Goal: Task Accomplishment & Management: Complete application form

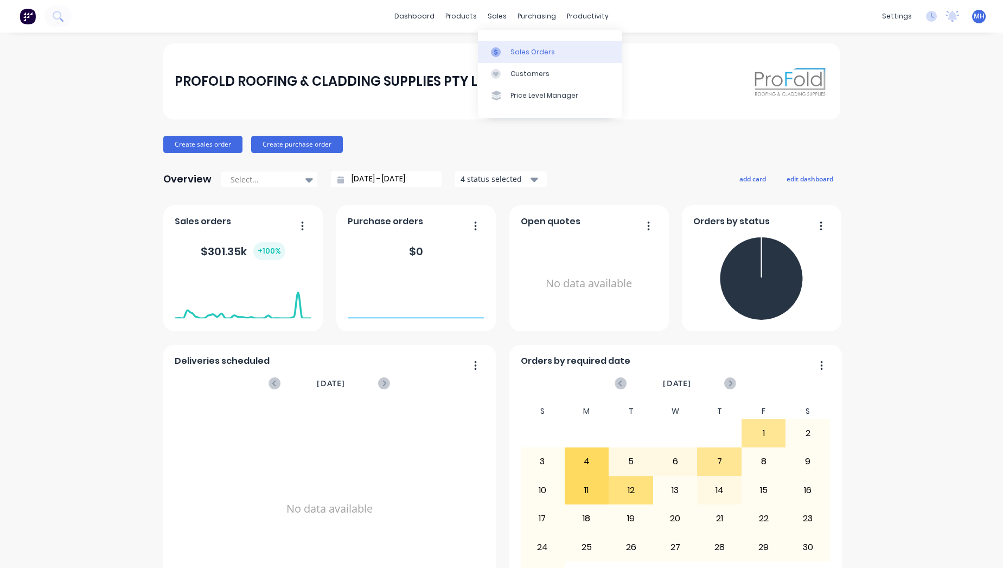
click at [534, 50] on div "Sales Orders" at bounding box center [533, 52] width 44 height 10
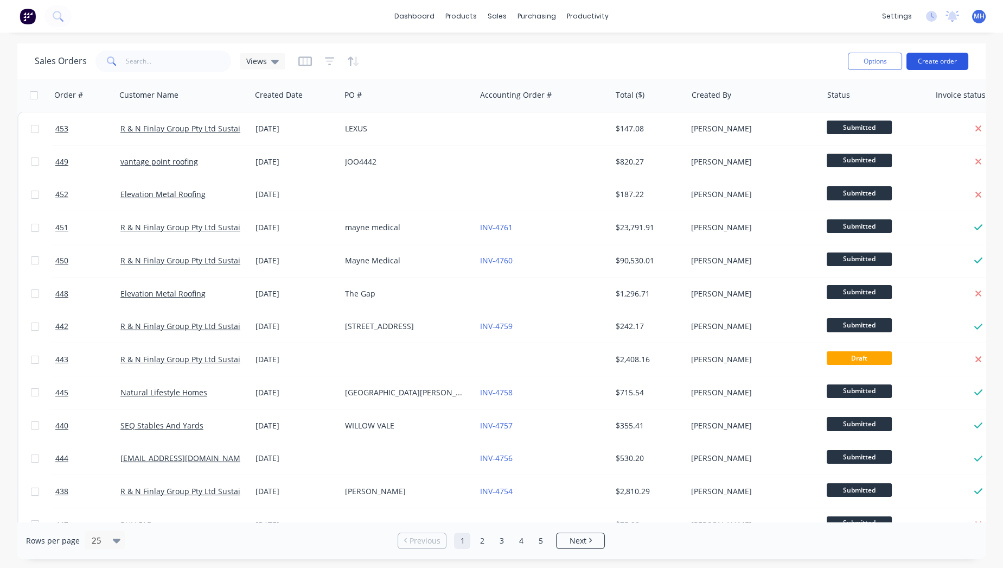
click at [946, 56] on button "Create order" at bounding box center [938, 61] width 62 height 17
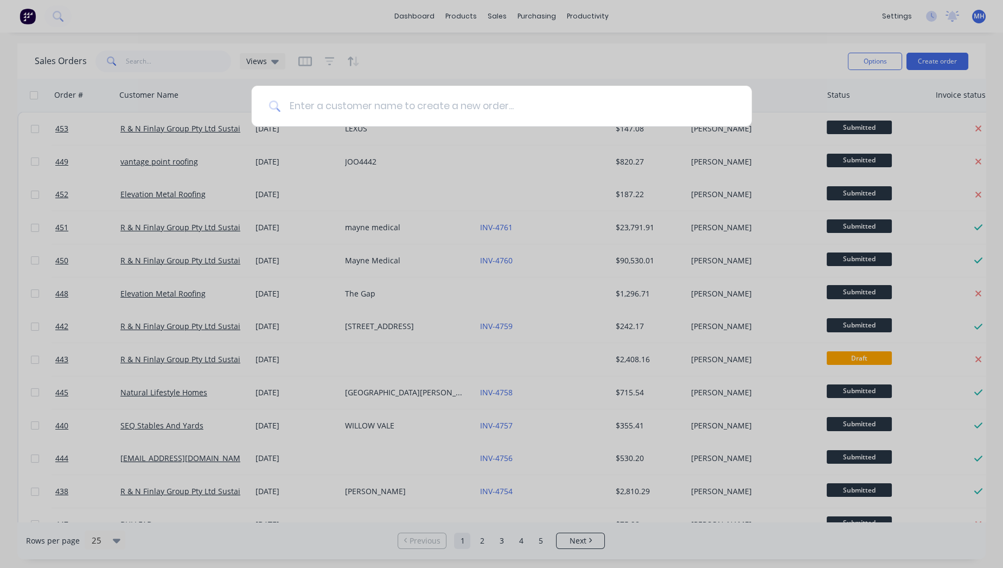
click at [460, 103] on input at bounding box center [508, 106] width 454 height 41
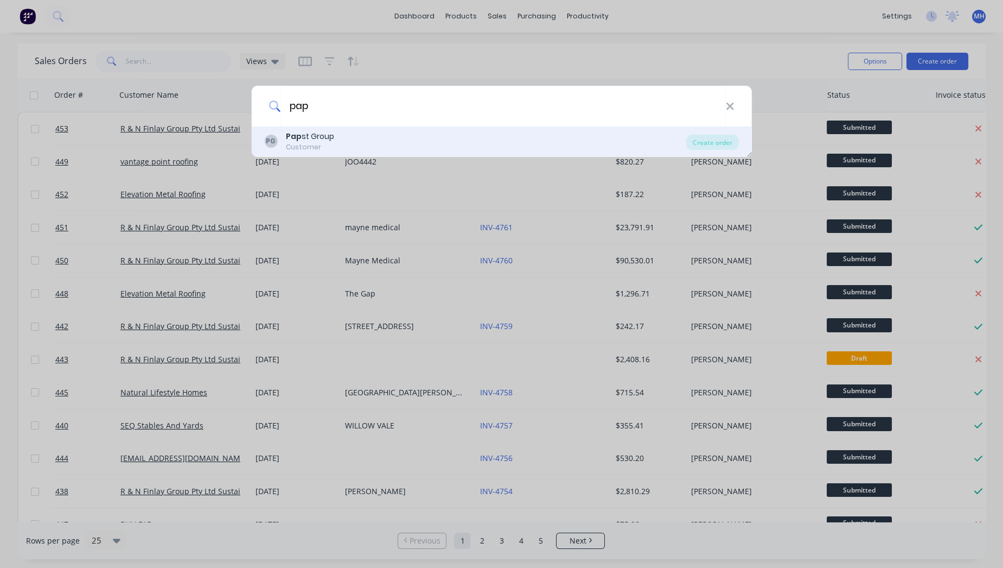
type input "pap"
click at [365, 139] on div "PG Pap st Group Customer" at bounding box center [475, 141] width 422 height 21
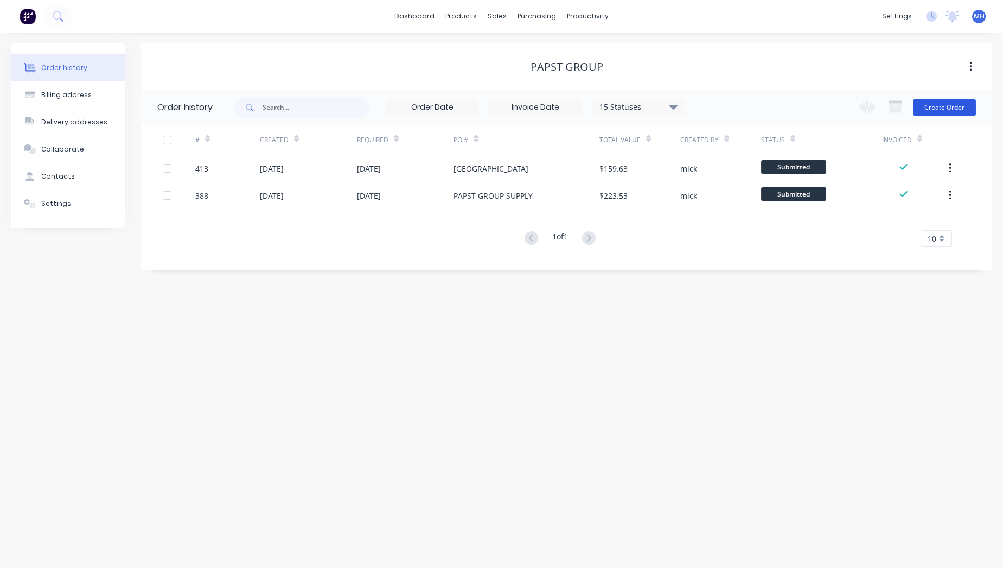
click at [929, 99] on button "Create Order" at bounding box center [944, 107] width 63 height 17
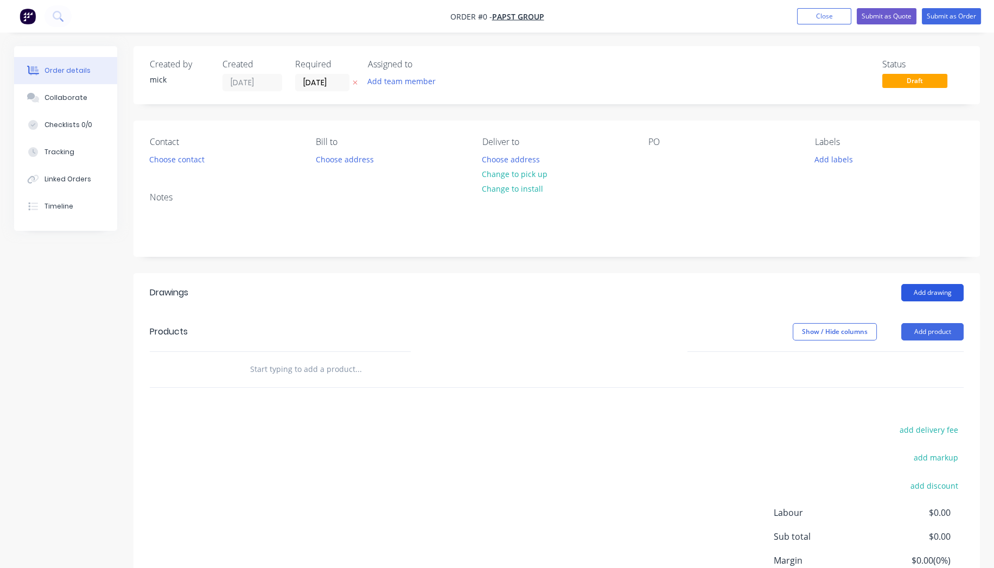
click at [914, 288] on button "Add drawing" at bounding box center [932, 292] width 62 height 17
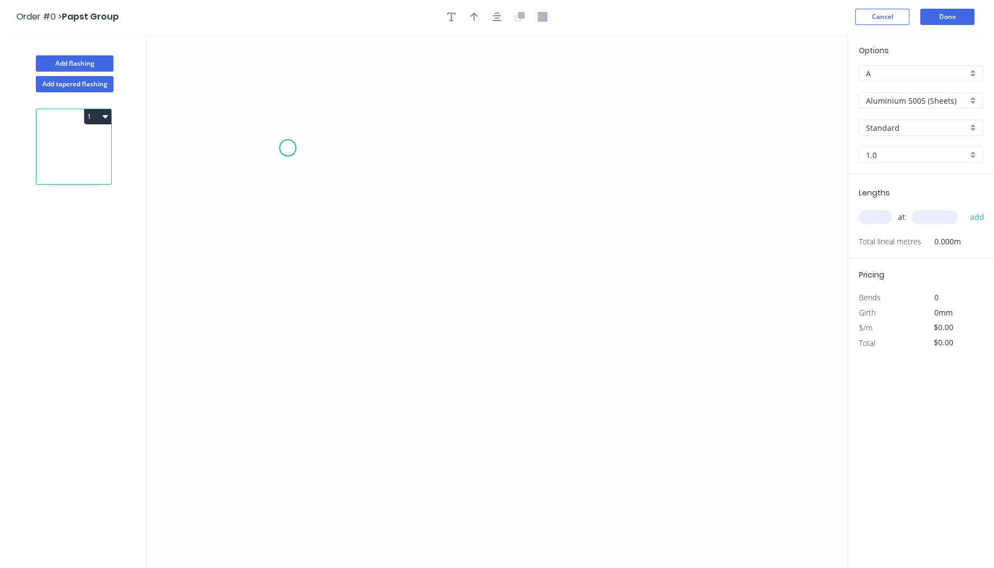
click at [288, 148] on icon "0" at bounding box center [496, 301] width 701 height 534
click at [282, 369] on icon "0" at bounding box center [496, 301] width 701 height 534
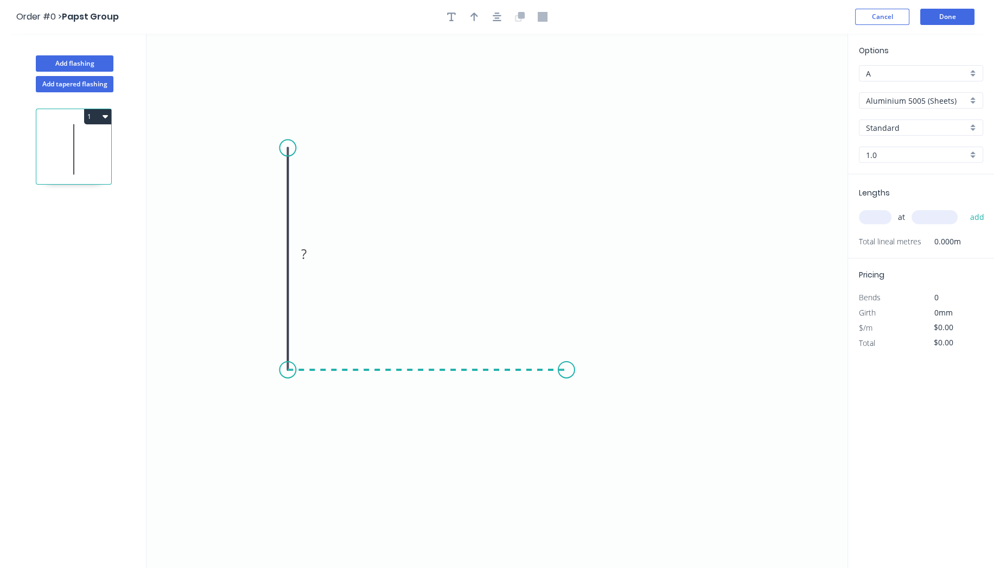
click at [567, 371] on icon "0 ?" at bounding box center [496, 301] width 701 height 534
click at [608, 423] on icon "0 ? ?" at bounding box center [496, 301] width 701 height 534
click at [608, 423] on circle at bounding box center [608, 423] width 16 height 16
click at [607, 418] on circle at bounding box center [608, 423] width 16 height 16
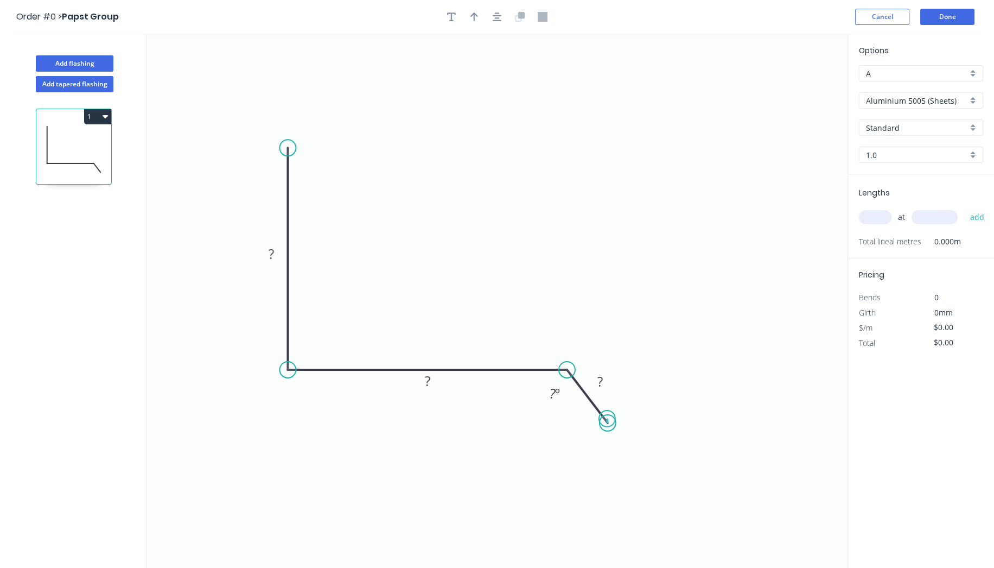
click at [607, 418] on circle at bounding box center [608, 423] width 16 height 16
click at [290, 146] on circle at bounding box center [287, 147] width 16 height 16
click at [324, 124] on icon "0 ? ? ? ? º" at bounding box center [496, 301] width 701 height 534
click at [323, 124] on circle at bounding box center [324, 124] width 16 height 16
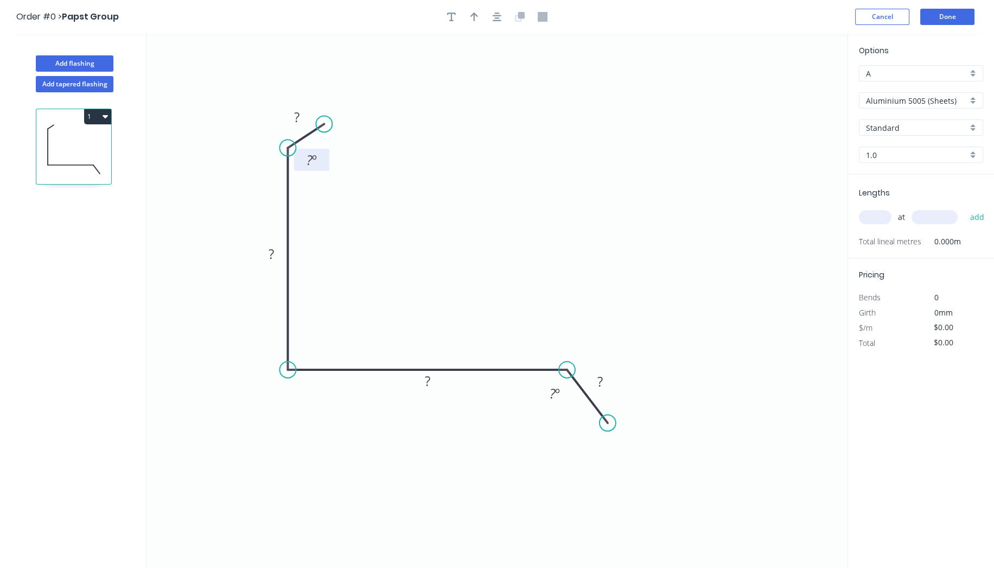
click at [317, 166] on rect at bounding box center [312, 160] width 22 height 15
click at [299, 120] on tspan "?" at bounding box center [296, 117] width 5 height 18
click at [407, 239] on icon "0 10 ? ? ? 45 º ? º" at bounding box center [496, 301] width 701 height 534
click at [273, 256] on tspan "?" at bounding box center [271, 254] width 5 height 18
click at [474, 205] on icon "0 10 90 ? ? 45 º ? º" at bounding box center [496, 301] width 701 height 534
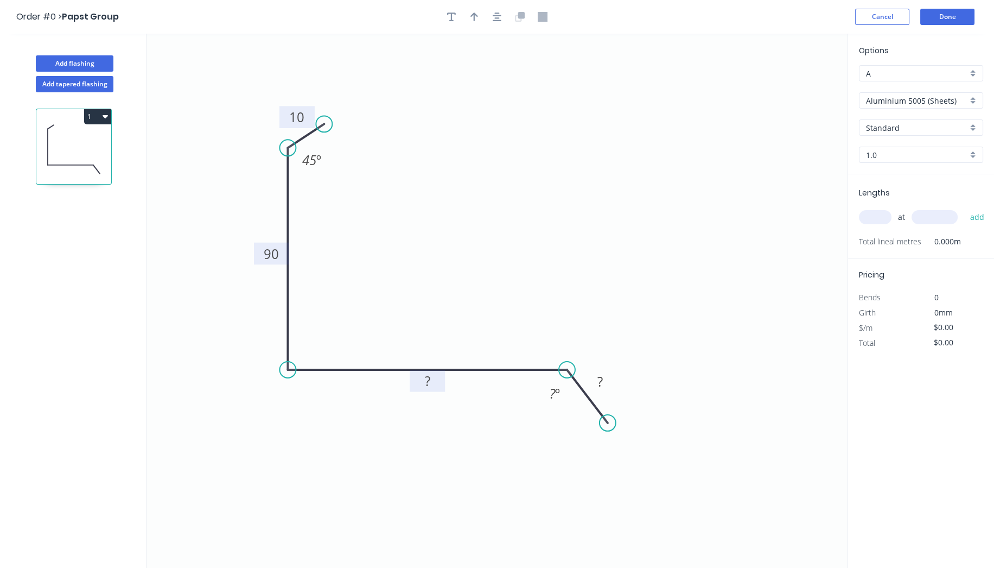
click at [434, 380] on rect at bounding box center [428, 381] width 22 height 15
click at [559, 396] on tspan "º" at bounding box center [557, 393] width 5 height 18
click at [613, 380] on rect at bounding box center [600, 381] width 35 height 22
click at [604, 383] on rect at bounding box center [600, 381] width 22 height 15
click at [632, 235] on icon "0 10 90 60 25 45 º 120 º" at bounding box center [496, 301] width 701 height 534
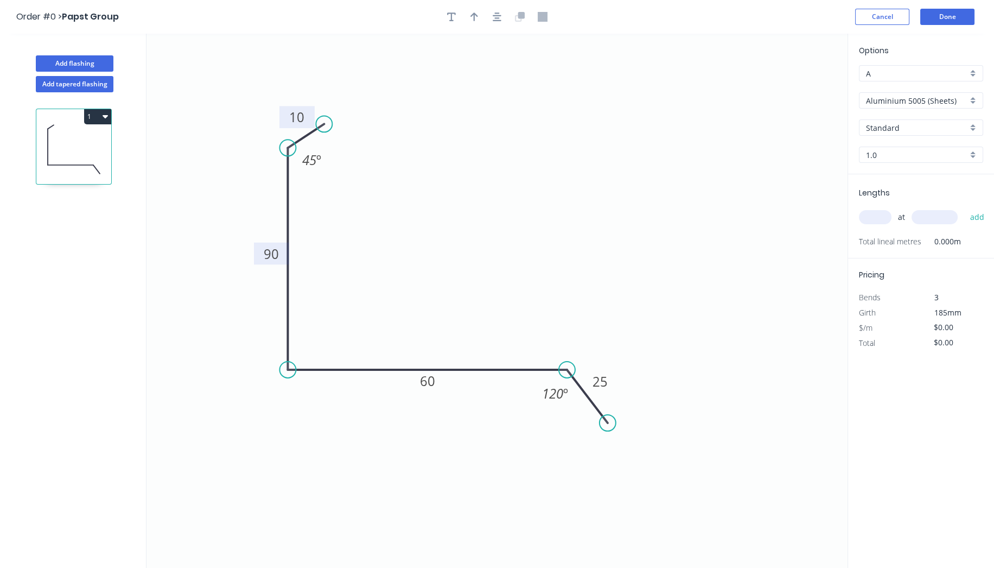
click at [489, 27] on header "Order #0 > Papst Group Cancel Done" at bounding box center [497, 17] width 994 height 34
click at [494, 18] on icon "button" at bounding box center [497, 17] width 9 height 10
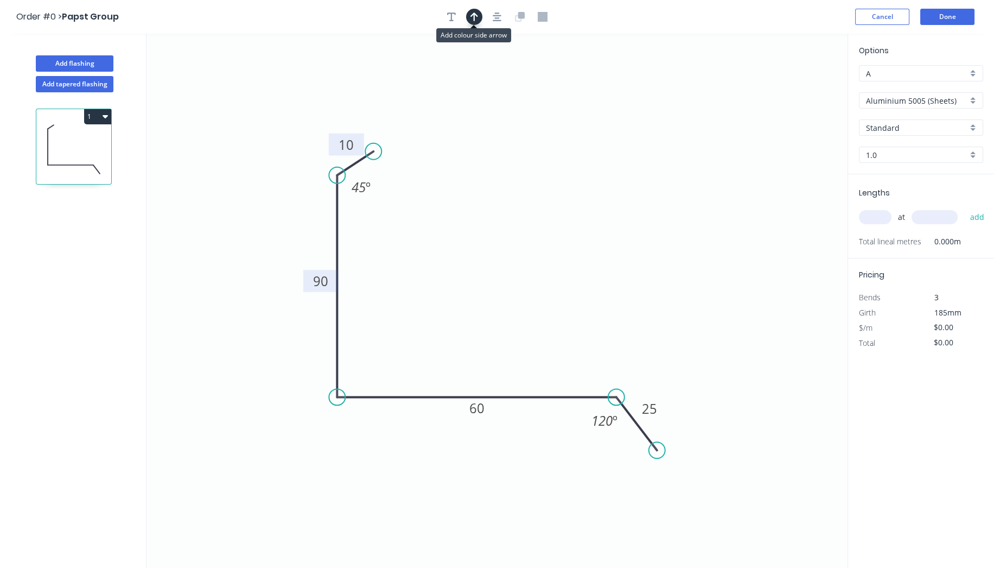
click at [469, 17] on button "button" at bounding box center [474, 17] width 16 height 16
drag, startPoint x: 793, startPoint y: 87, endPoint x: 478, endPoint y: 286, distance: 372.8
click at [478, 281] on icon at bounding box center [479, 263] width 10 height 35
click at [959, 99] on input "Aluminium 5005 (Sheets)" at bounding box center [916, 100] width 101 height 11
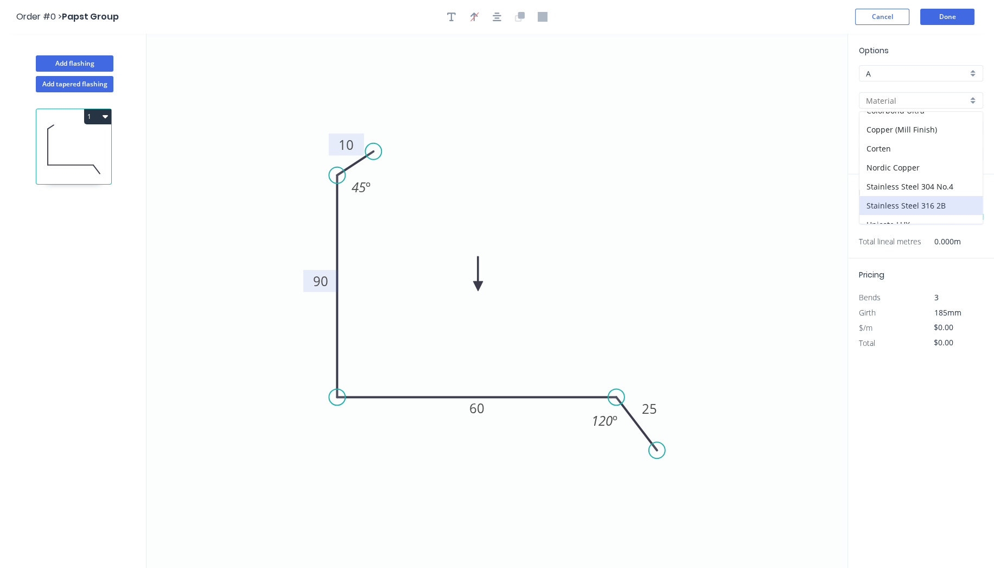
scroll to position [206, 0]
click at [926, 210] on div "Zincalume" at bounding box center [920, 219] width 123 height 19
type input "Zincalume"
type input "$11.41"
click at [931, 156] on input "1.0" at bounding box center [916, 154] width 101 height 11
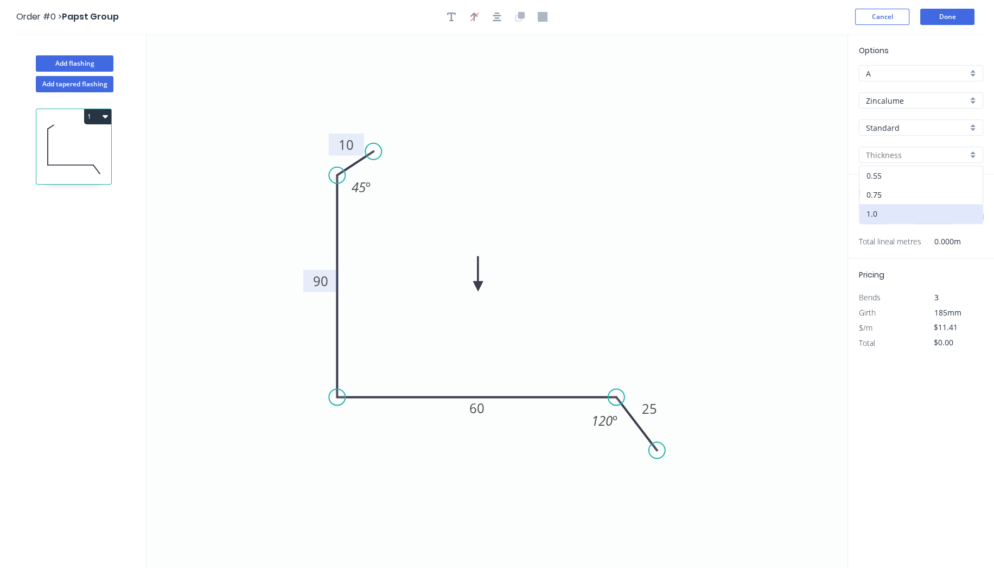
click at [927, 169] on div "0.55" at bounding box center [920, 175] width 123 height 19
type input "0.55"
type input "$9.85"
click at [874, 214] on input "text" at bounding box center [875, 217] width 33 height 14
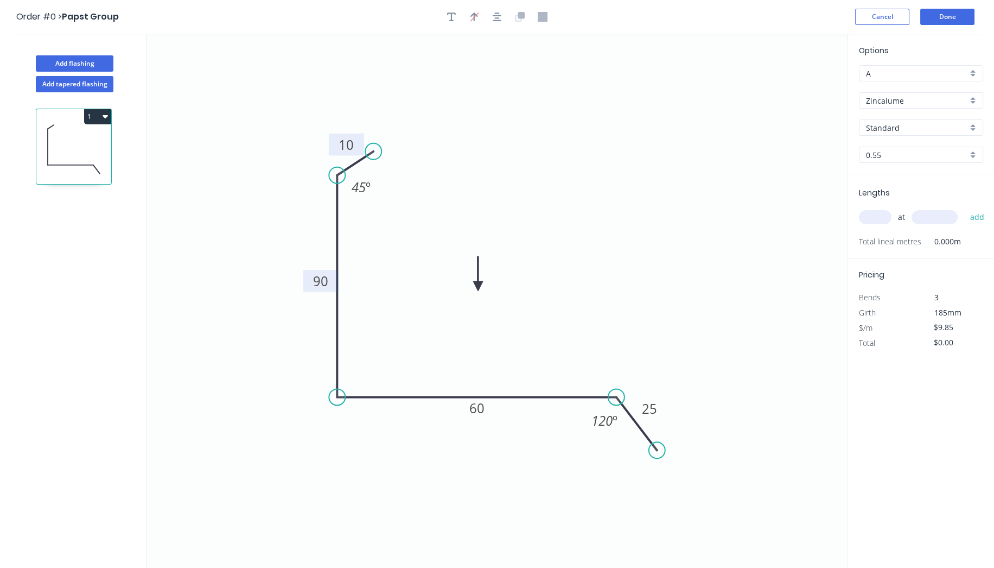
click at [874, 214] on input "text" at bounding box center [875, 217] width 33 height 14
type input "2"
type input "3450"
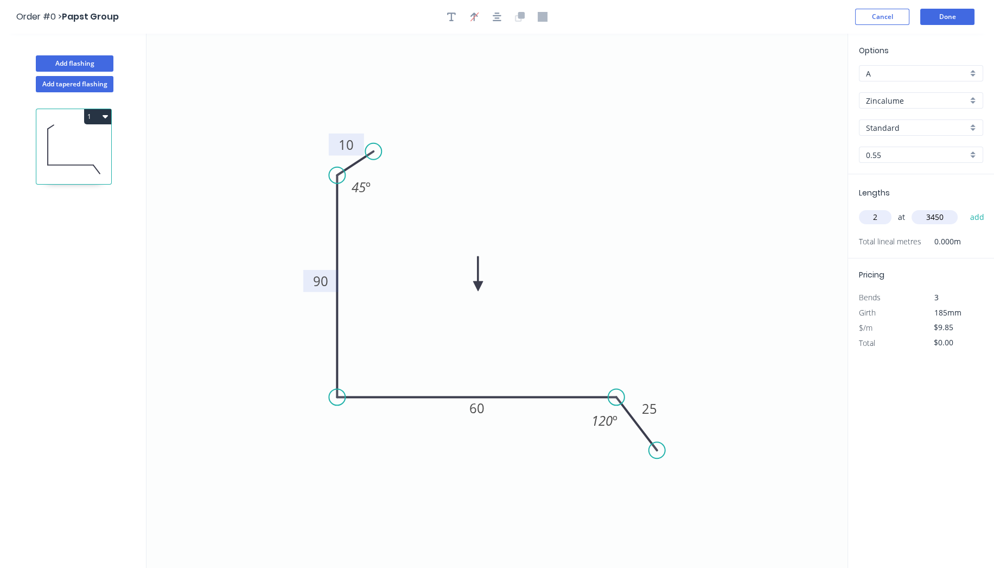
click at [964, 208] on button "add" at bounding box center [977, 217] width 26 height 18
type input "$67.97"
click at [951, 14] on button "Done" at bounding box center [947, 17] width 54 height 16
